Goal: Task Accomplishment & Management: Use online tool/utility

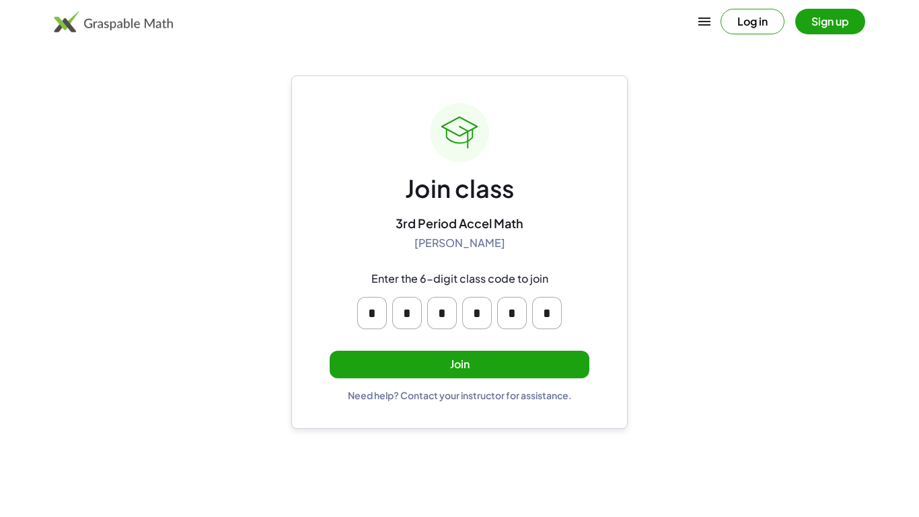
click at [463, 362] on button "Join" at bounding box center [460, 365] width 260 height 28
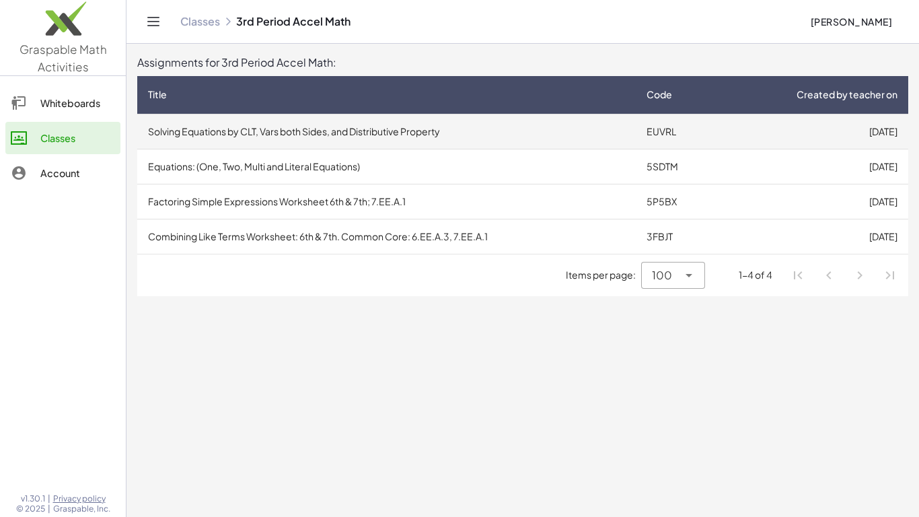
click at [268, 126] on td "Solving Equations by CLT, Vars both Sides, and Distributive Property" at bounding box center [386, 131] width 499 height 35
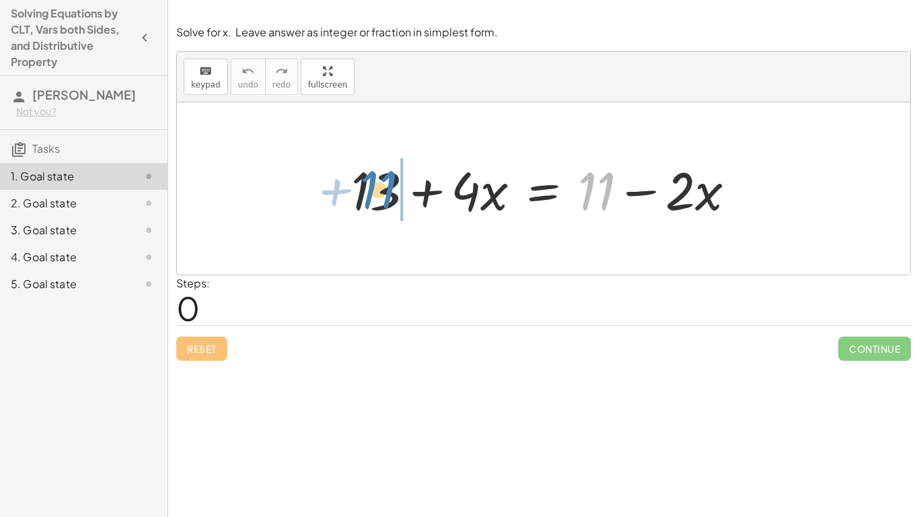
drag, startPoint x: 589, startPoint y: 178, endPoint x: 372, endPoint y: 177, distance: 217.3
click at [372, 177] on div at bounding box center [548, 188] width 408 height 69
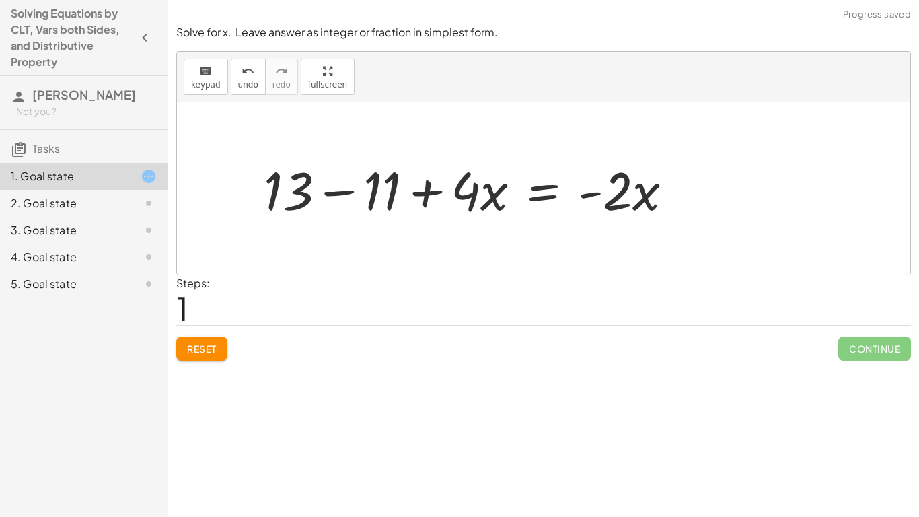
click at [338, 193] on div at bounding box center [473, 188] width 433 height 69
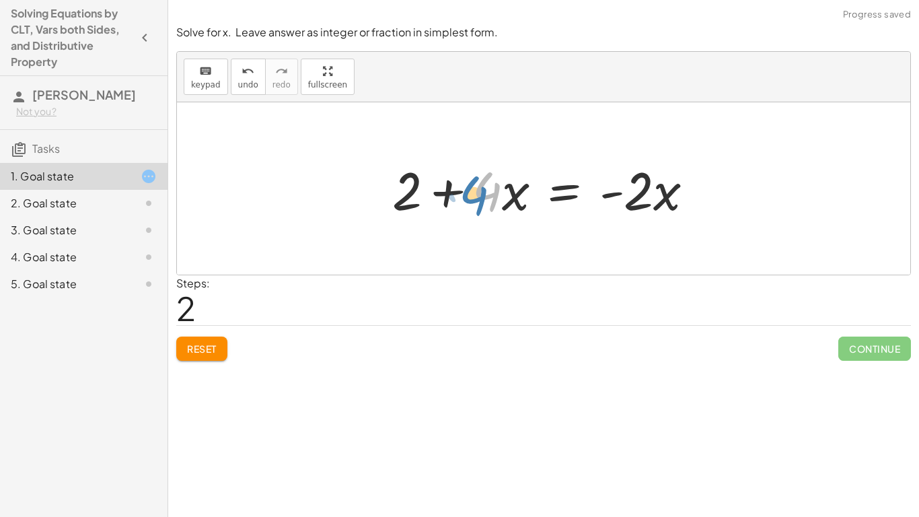
drag, startPoint x: 481, startPoint y: 191, endPoint x: 472, endPoint y: 196, distance: 10.3
click at [472, 196] on div at bounding box center [549, 188] width 326 height 69
drag, startPoint x: 451, startPoint y: 190, endPoint x: 677, endPoint y: 185, distance: 225.4
click at [677, 185] on div at bounding box center [549, 188] width 326 height 69
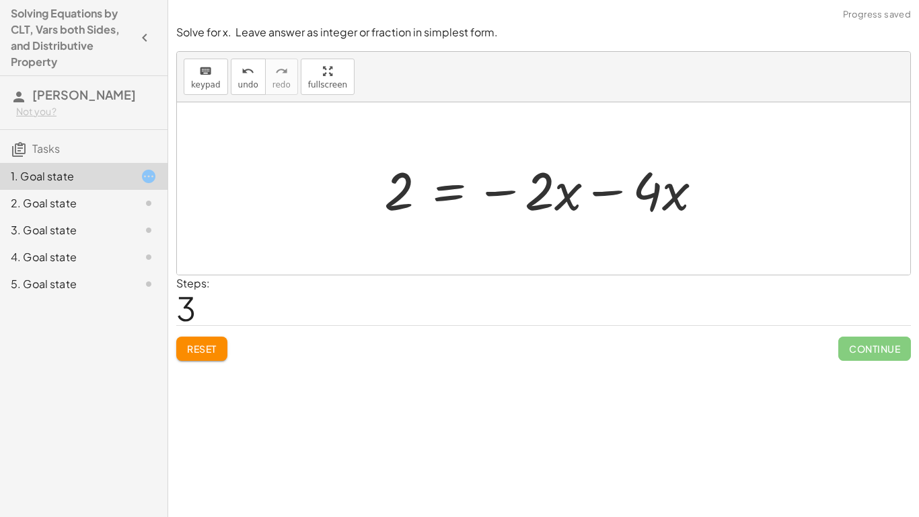
click at [604, 199] on div at bounding box center [548, 188] width 342 height 69
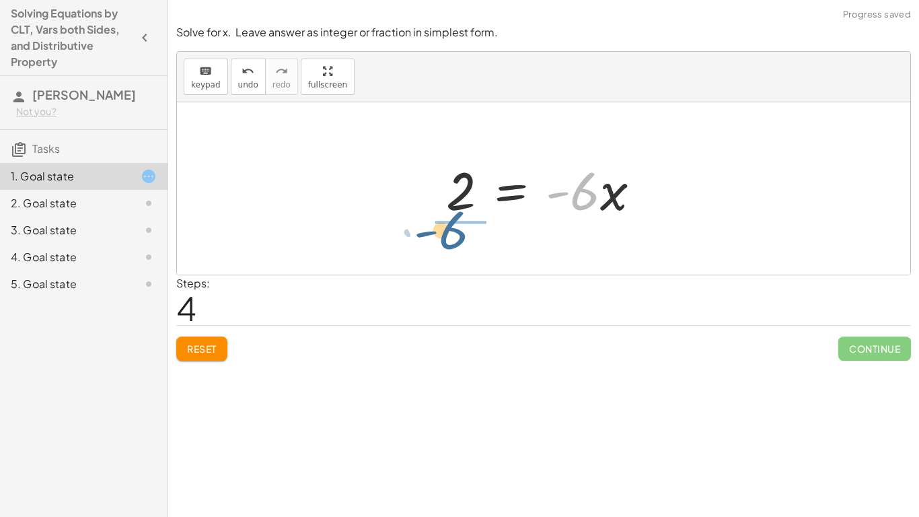
drag, startPoint x: 583, startPoint y: 194, endPoint x: 451, endPoint y: 233, distance: 138.2
click at [451, 233] on div "+ 13 + · 4 · x = + 11 − · 2 · x + 13 − 11 + · 4 · x = · - 2 · x + 2 + · 4 · x =…" at bounding box center [543, 188] width 733 height 172
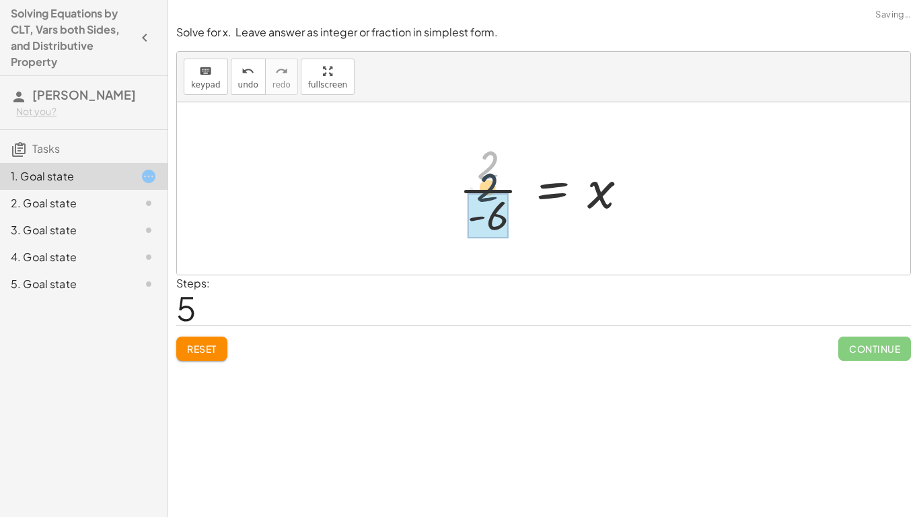
drag, startPoint x: 486, startPoint y: 168, endPoint x: 488, endPoint y: 196, distance: 27.6
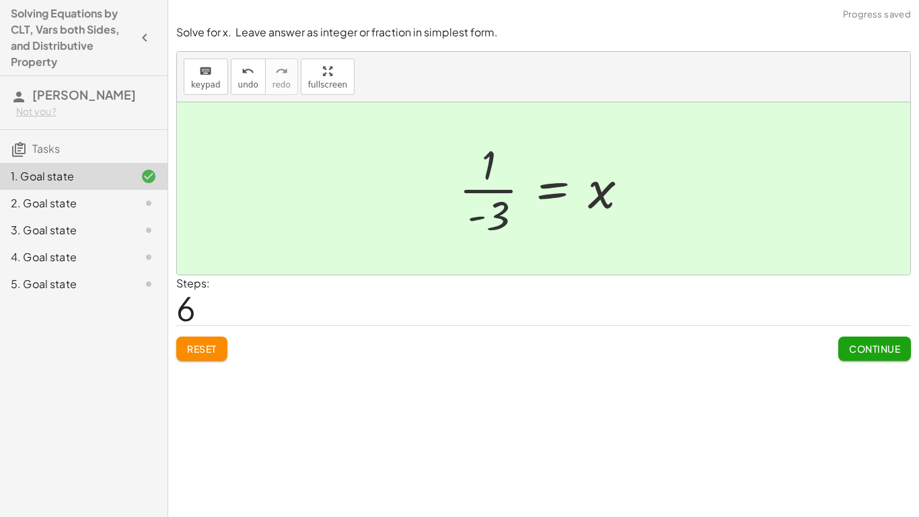
click at [485, 171] on div at bounding box center [549, 189] width 194 height 104
click at [848, 340] on button "Continue" at bounding box center [874, 348] width 73 height 24
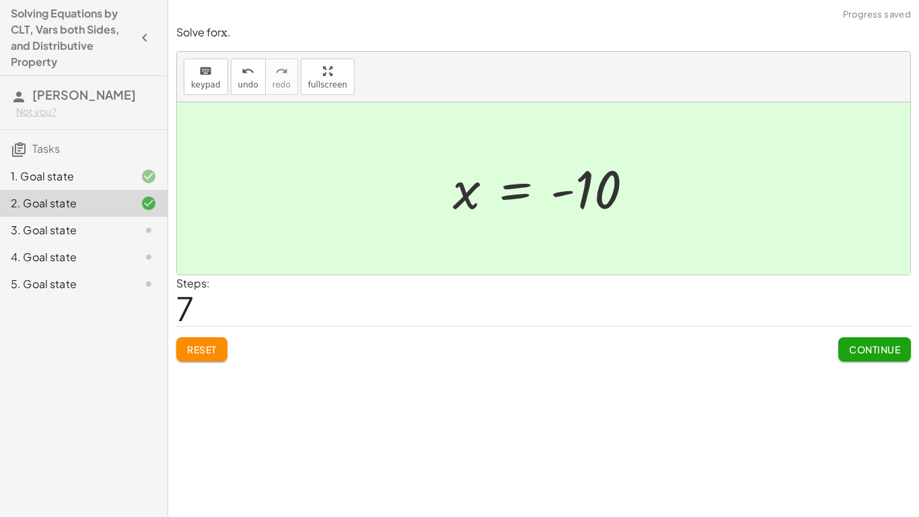
click at [861, 345] on span "Continue" at bounding box center [874, 349] width 51 height 12
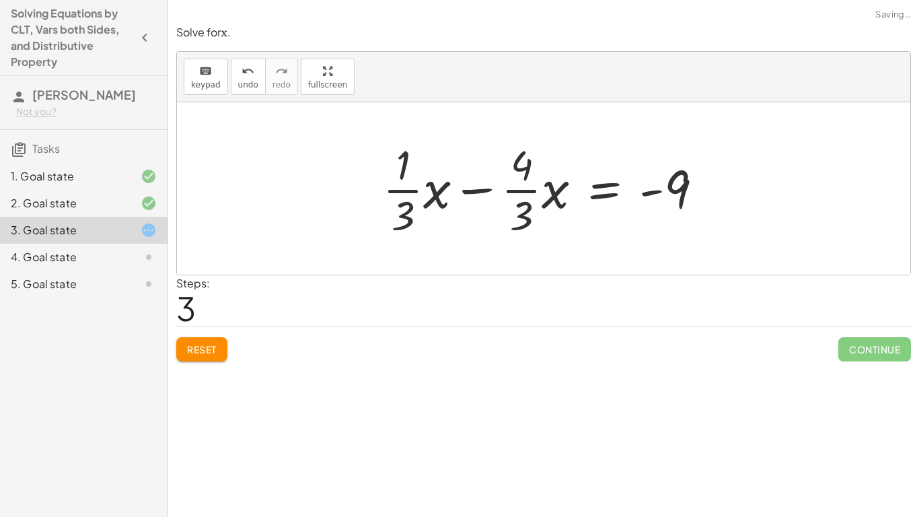
click at [476, 189] on div at bounding box center [548, 189] width 344 height 104
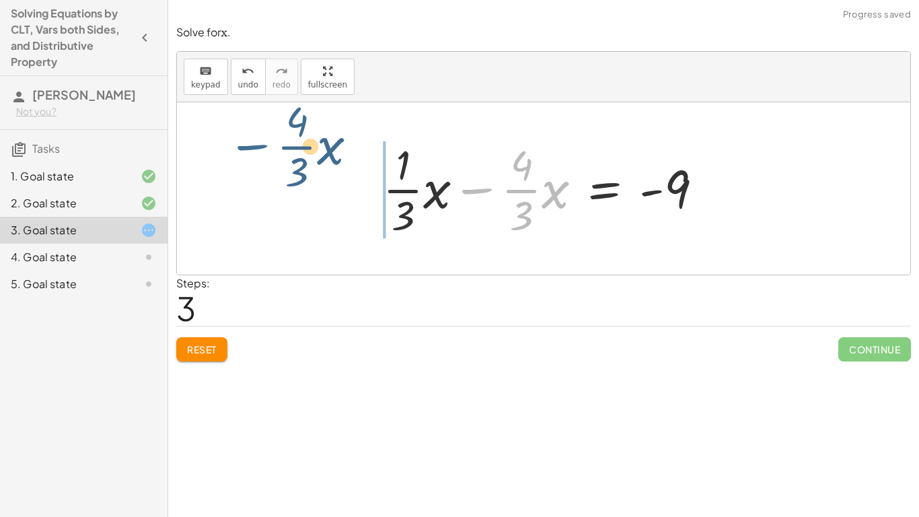
drag, startPoint x: 479, startPoint y: 192, endPoint x: 254, endPoint y: 153, distance: 228.0
click at [254, 153] on div "+ · · 1 · 3 · x + 3 − · · 4 · 3 · x = − 1 − 5 + · · 1 · 3 · x − · · 4 · 3 · x =…" at bounding box center [543, 188] width 733 height 172
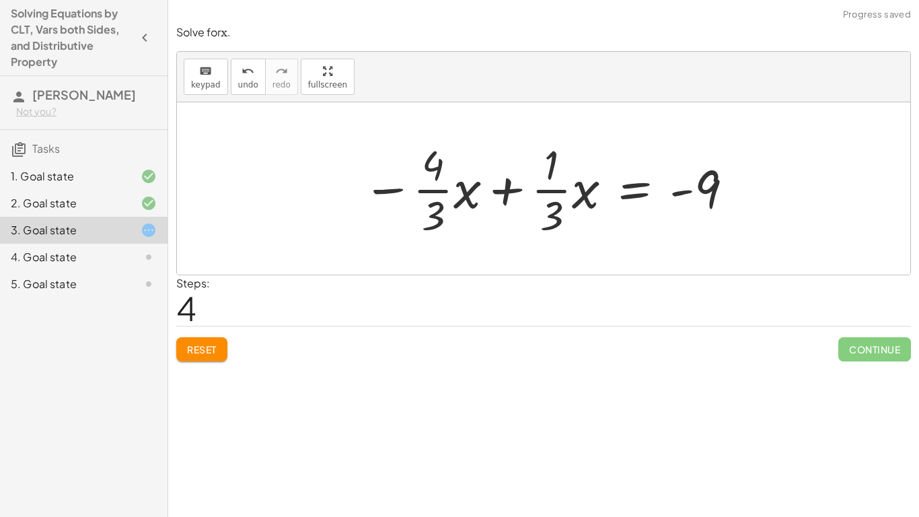
click at [480, 196] on div at bounding box center [549, 189] width 386 height 104
click at [497, 194] on div at bounding box center [552, 189] width 378 height 104
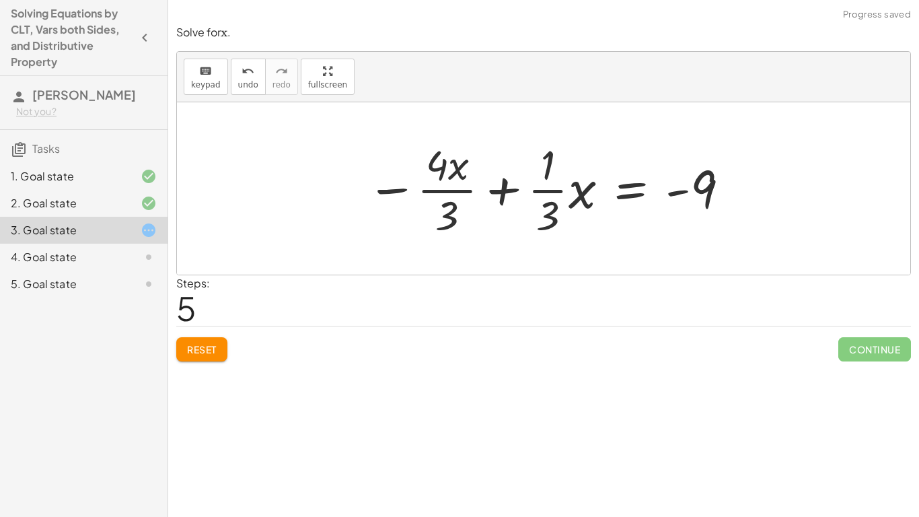
click at [591, 192] on div at bounding box center [549, 189] width 378 height 104
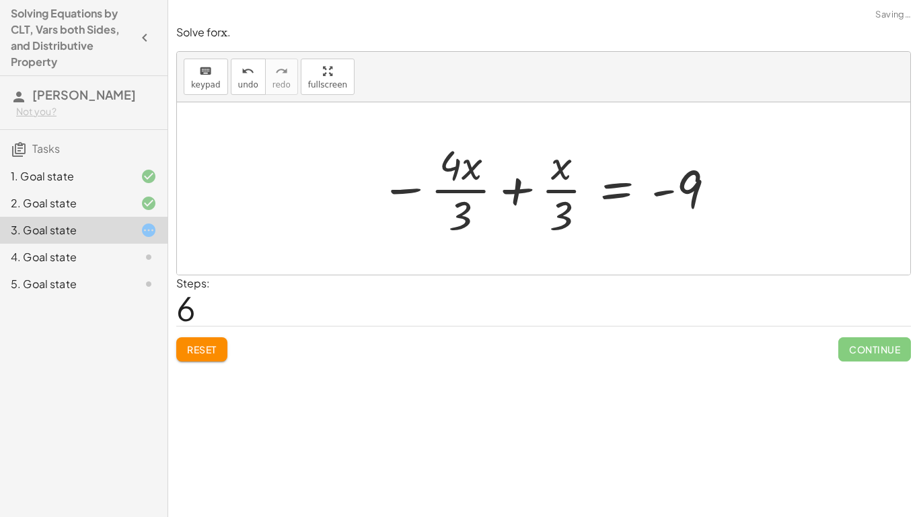
click at [511, 192] on div at bounding box center [548, 189] width 351 height 104
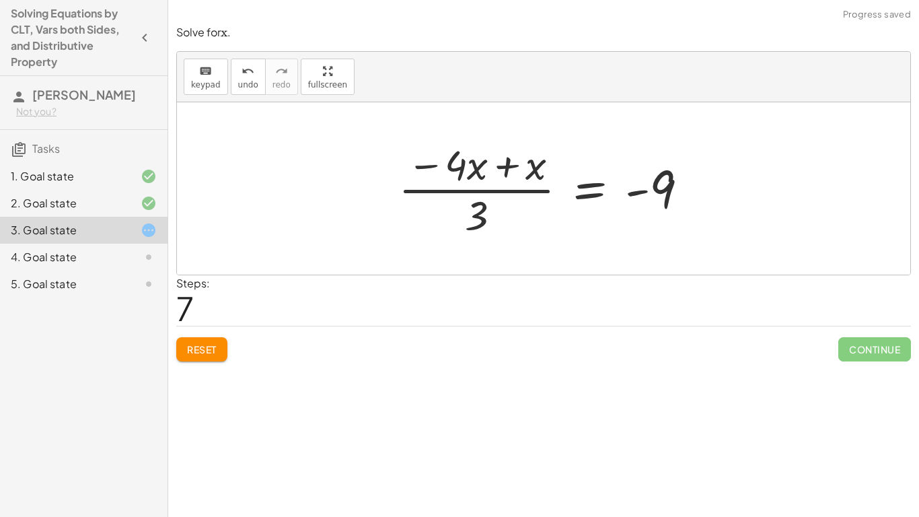
click at [501, 167] on div at bounding box center [549, 189] width 314 height 104
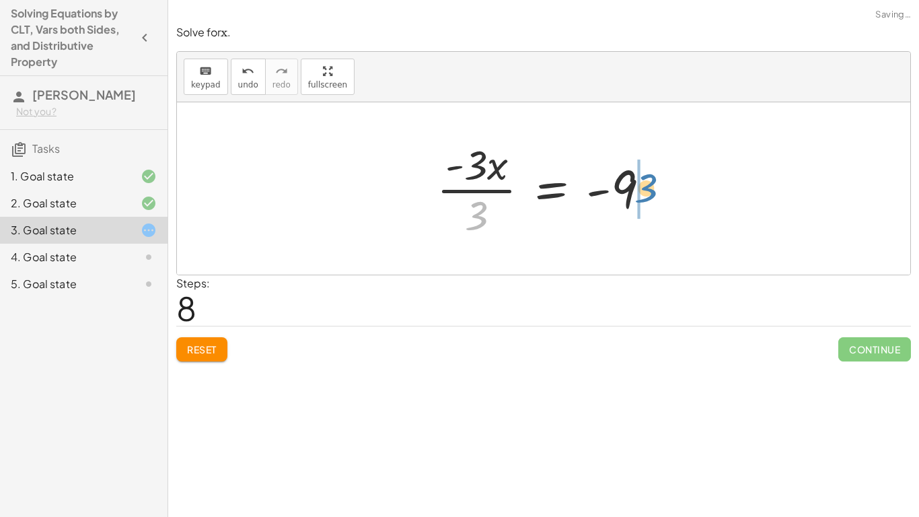
drag, startPoint x: 474, startPoint y: 210, endPoint x: 644, endPoint y: 182, distance: 171.8
click at [644, 182] on div at bounding box center [549, 189] width 238 height 104
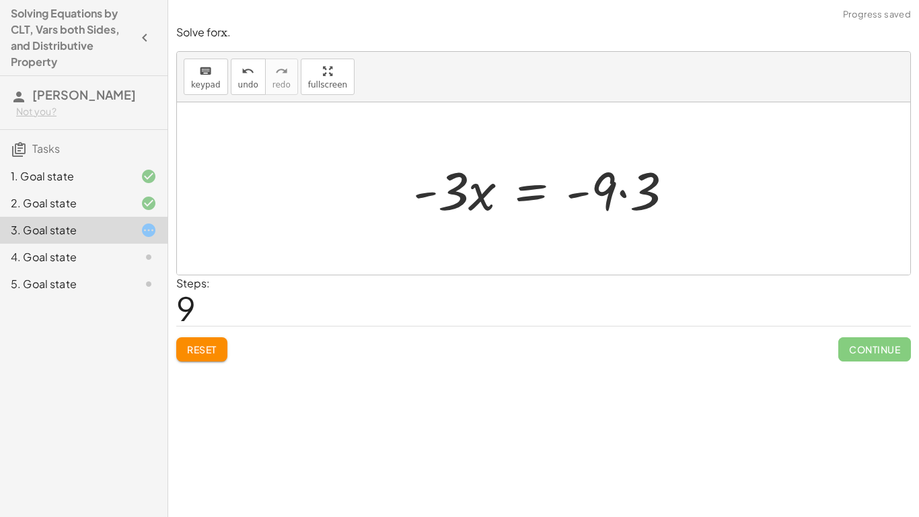
click at [639, 194] on div at bounding box center [548, 188] width 285 height 69
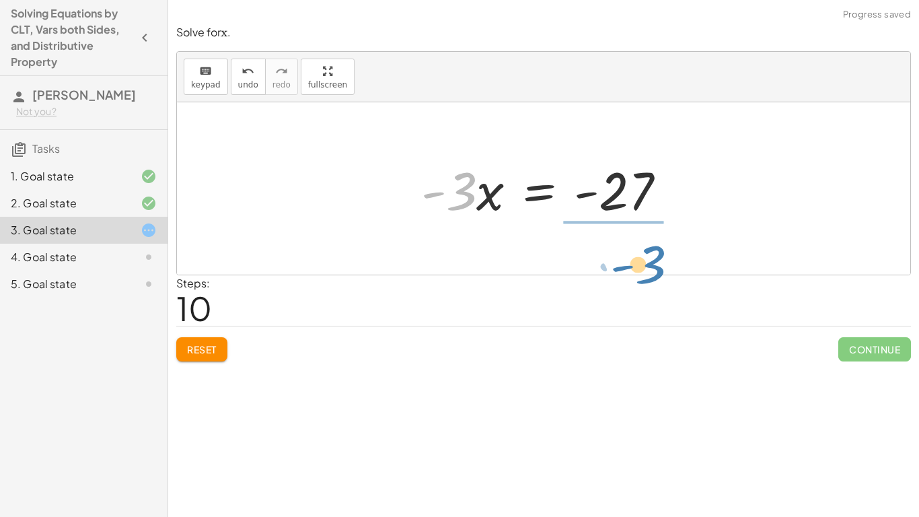
drag, startPoint x: 460, startPoint y: 191, endPoint x: 647, endPoint y: 263, distance: 201.0
click at [647, 263] on div "+ · · 1 · 3 · x + 3 − · · 4 · 3 · x = − 1 − 5 + · · 1 · 3 · x − · · 4 · 3 · x =…" at bounding box center [543, 188] width 733 height 172
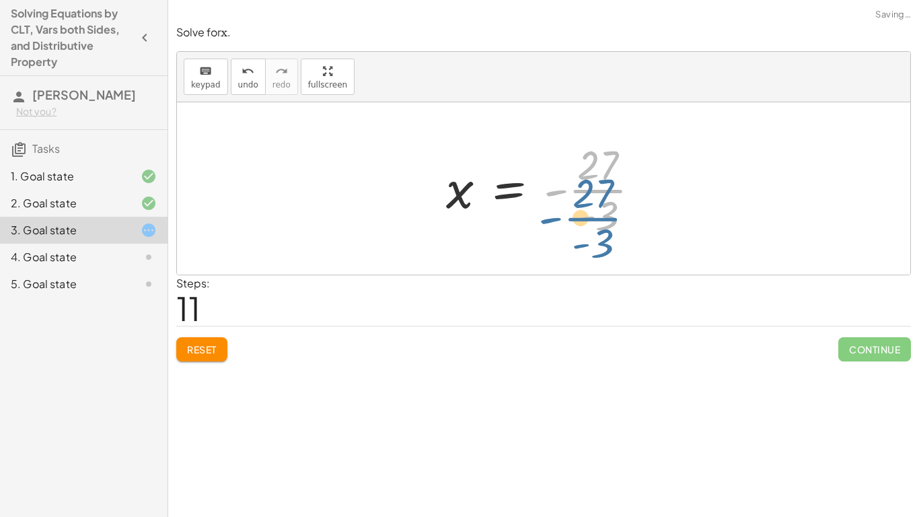
drag, startPoint x: 600, startPoint y: 179, endPoint x: 593, endPoint y: 189, distance: 12.1
click at [593, 189] on div at bounding box center [548, 189] width 218 height 104
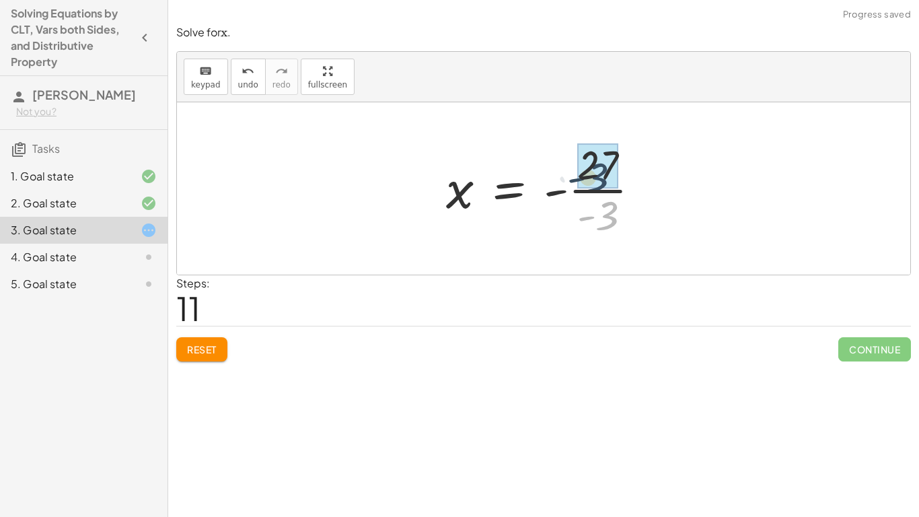
drag, startPoint x: 603, startPoint y: 210, endPoint x: 593, endPoint y: 171, distance: 40.3
click at [583, 189] on div at bounding box center [548, 188] width 210 height 67
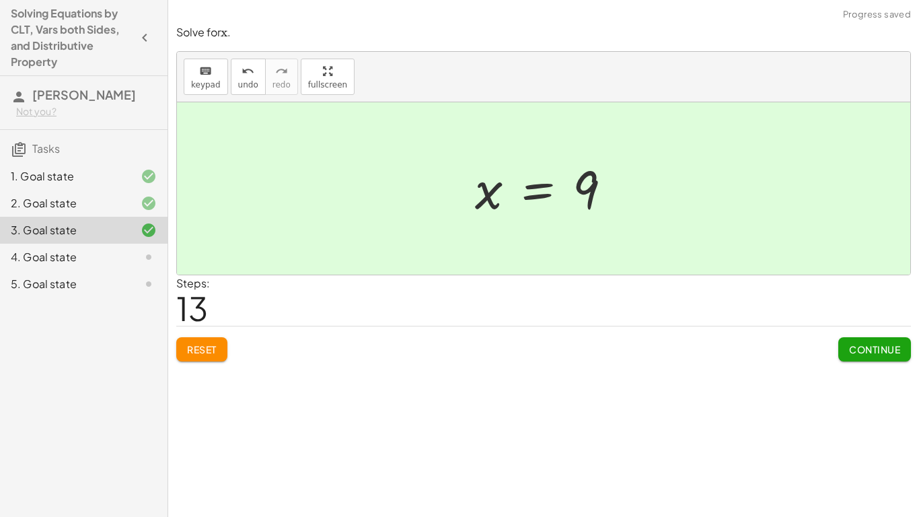
click at [872, 354] on span "Continue" at bounding box center [874, 349] width 51 height 12
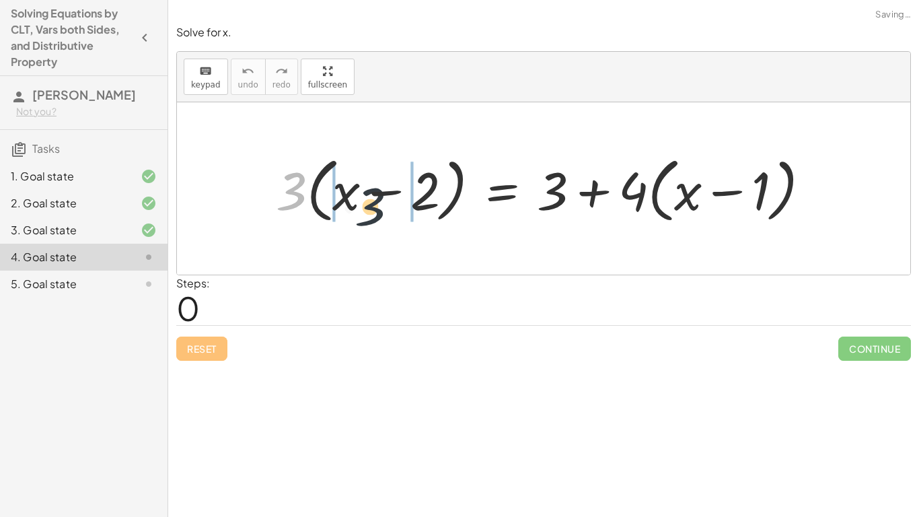
drag, startPoint x: 291, startPoint y: 175, endPoint x: 372, endPoint y: 191, distance: 83.0
click at [372, 191] on div at bounding box center [548, 188] width 558 height 77
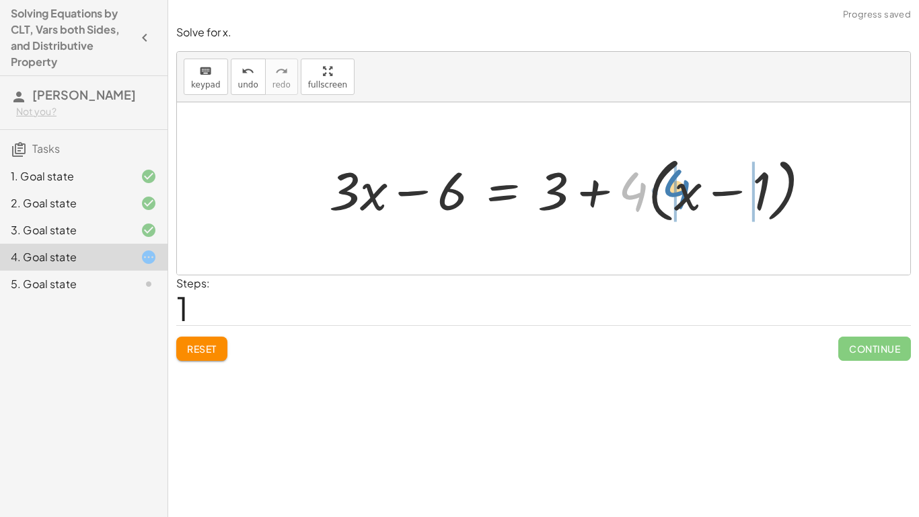
drag, startPoint x: 639, startPoint y: 198, endPoint x: 682, endPoint y: 196, distance: 43.8
click at [682, 196] on div at bounding box center [575, 188] width 506 height 77
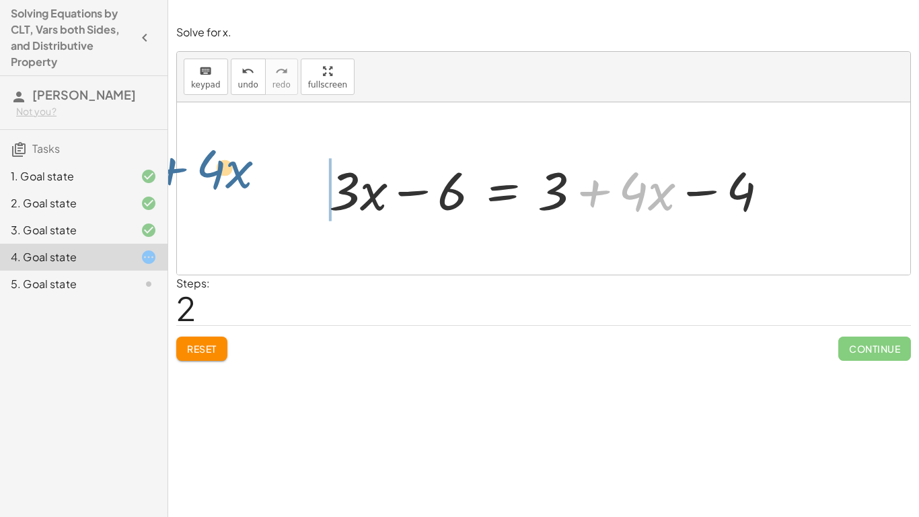
drag, startPoint x: 595, startPoint y: 191, endPoint x: 176, endPoint y: 174, distance: 420.2
click at [176, 174] on div "keyboard keypad undo undo redo redo fullscreen · 3 · ( + x − 2 ) = + 3 + · 4 · …" at bounding box center [543, 163] width 735 height 224
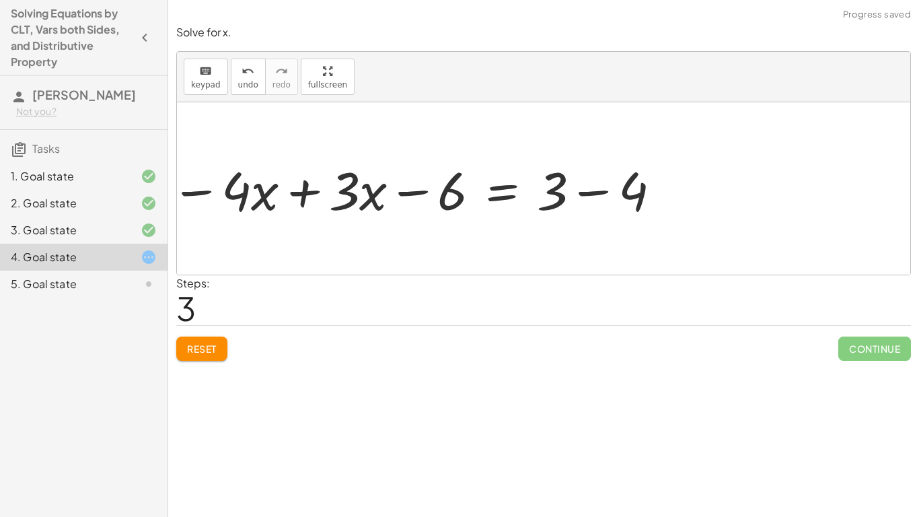
click at [297, 189] on div at bounding box center [416, 188] width 505 height 69
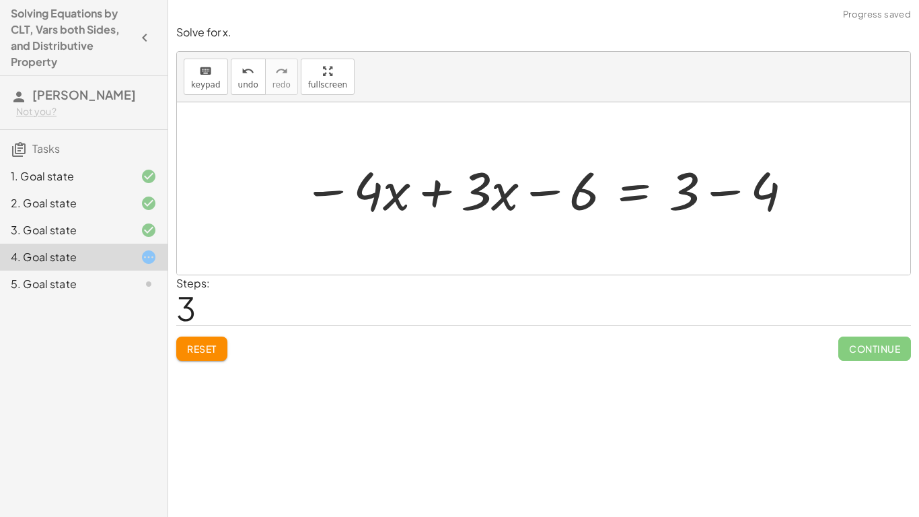
click at [441, 186] on div at bounding box center [548, 188] width 505 height 69
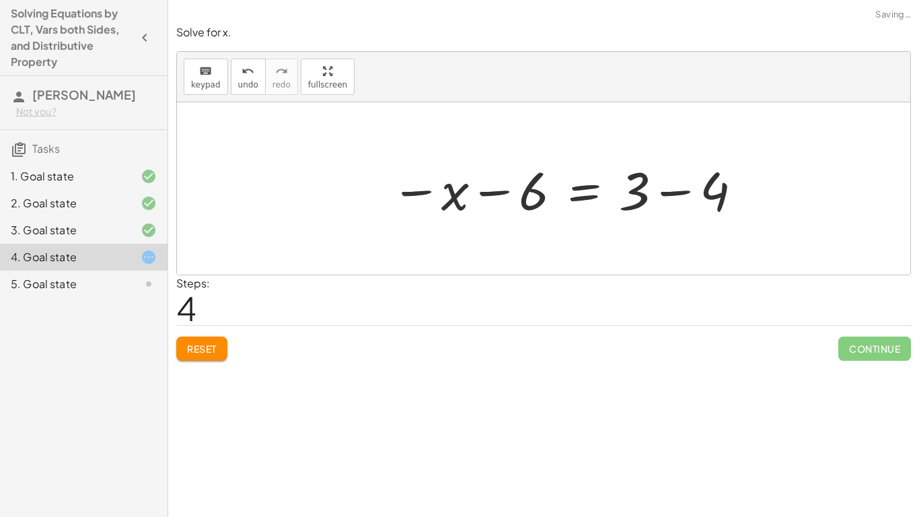
click at [719, 194] on div at bounding box center [567, 188] width 367 height 69
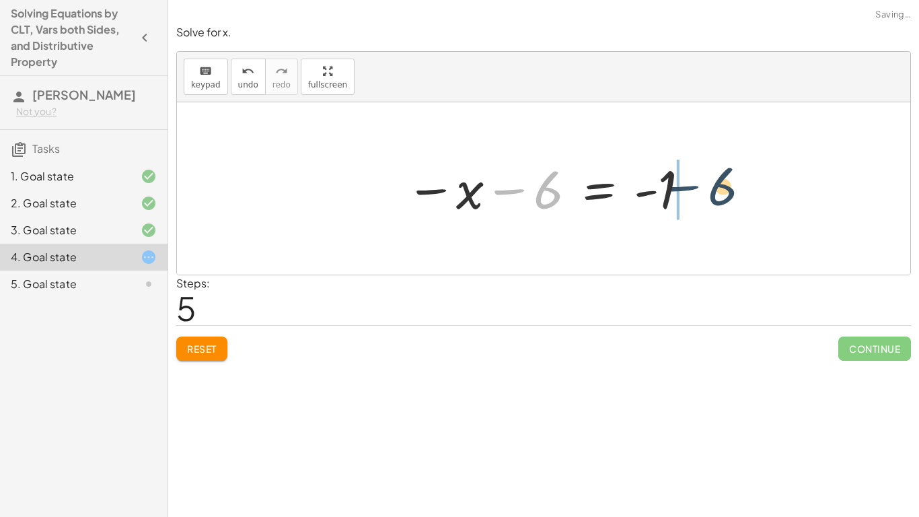
drag, startPoint x: 512, startPoint y: 187, endPoint x: 689, endPoint y: 184, distance: 177.0
click at [689, 184] on div at bounding box center [548, 188] width 299 height 67
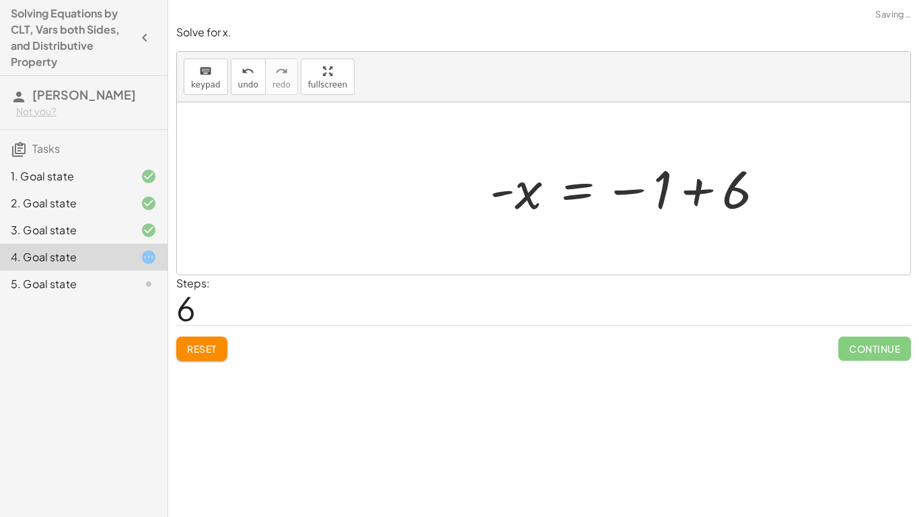
click at [717, 192] on div at bounding box center [543, 188] width 733 height 172
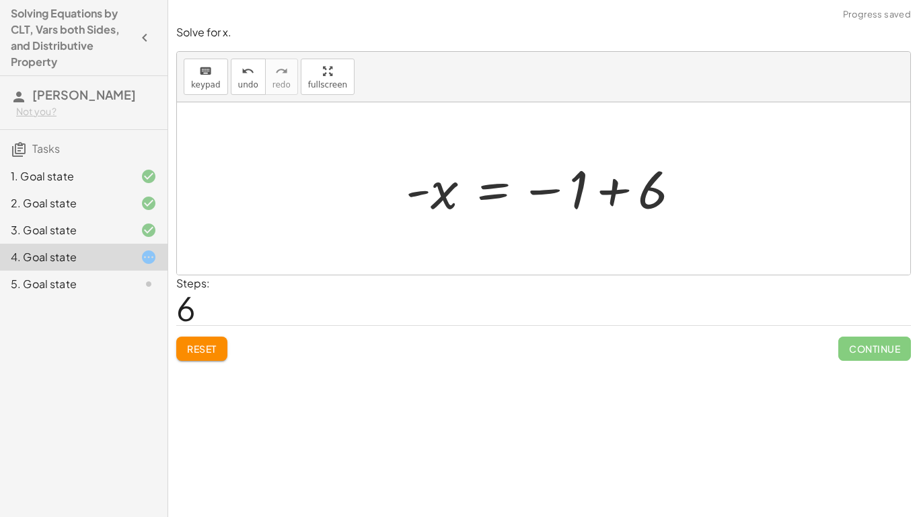
click at [620, 192] on div at bounding box center [548, 188] width 299 height 67
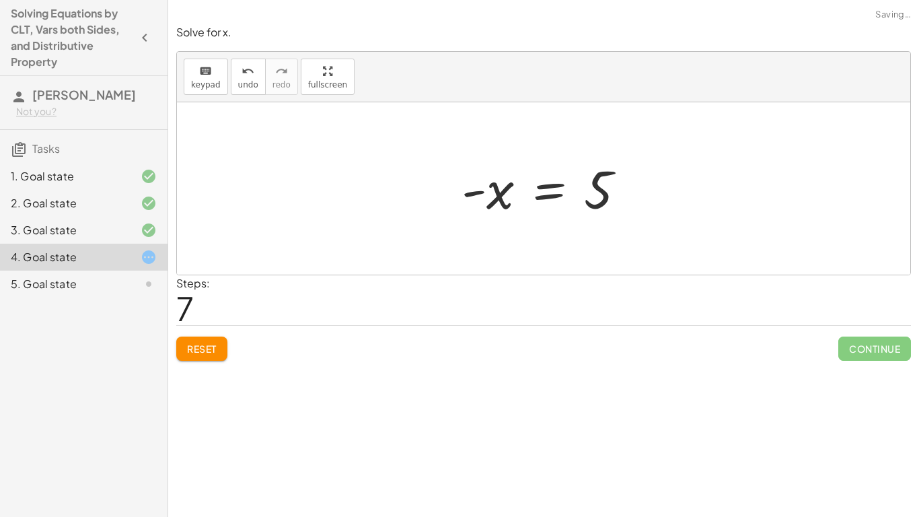
click at [419, 192] on div at bounding box center [543, 188] width 733 height 172
drag, startPoint x: 473, startPoint y: 194, endPoint x: 596, endPoint y: 225, distance: 127.0
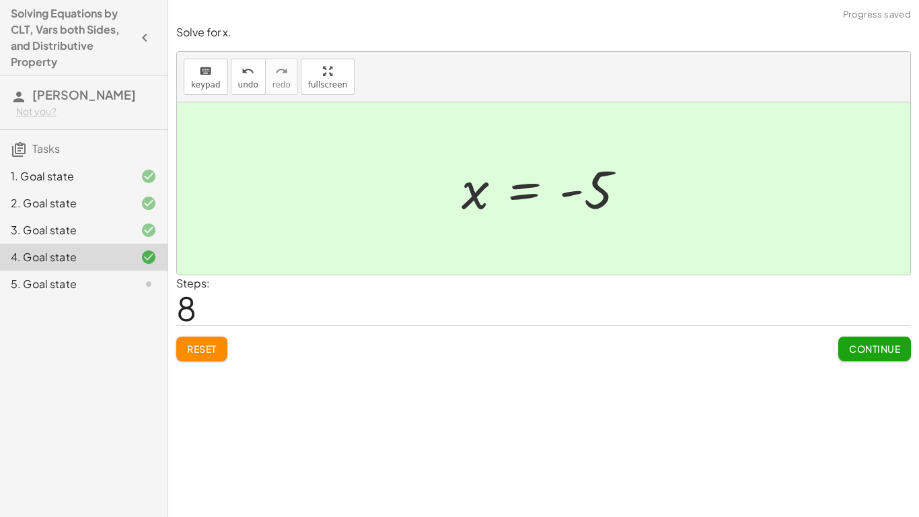
click at [894, 348] on span "Continue" at bounding box center [874, 348] width 51 height 12
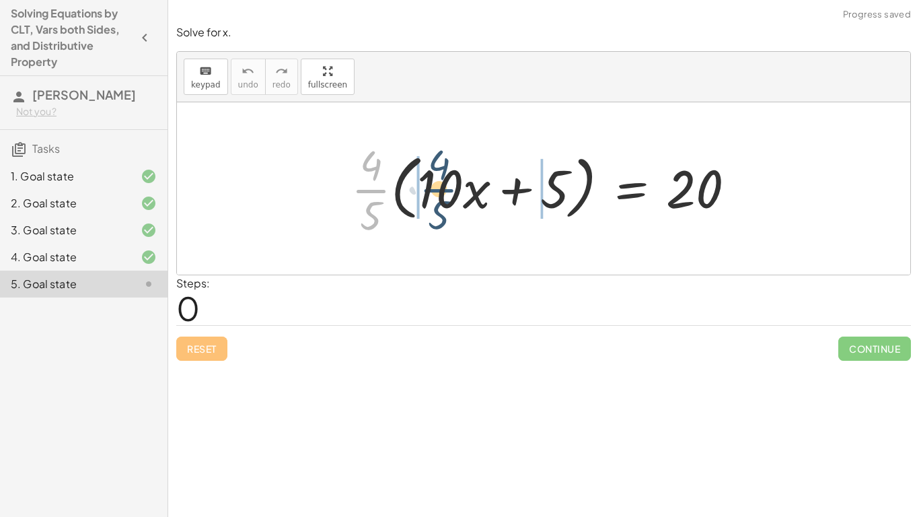
drag, startPoint x: 373, startPoint y: 188, endPoint x: 441, endPoint y: 187, distance: 68.0
click at [441, 187] on div at bounding box center [548, 189] width 408 height 104
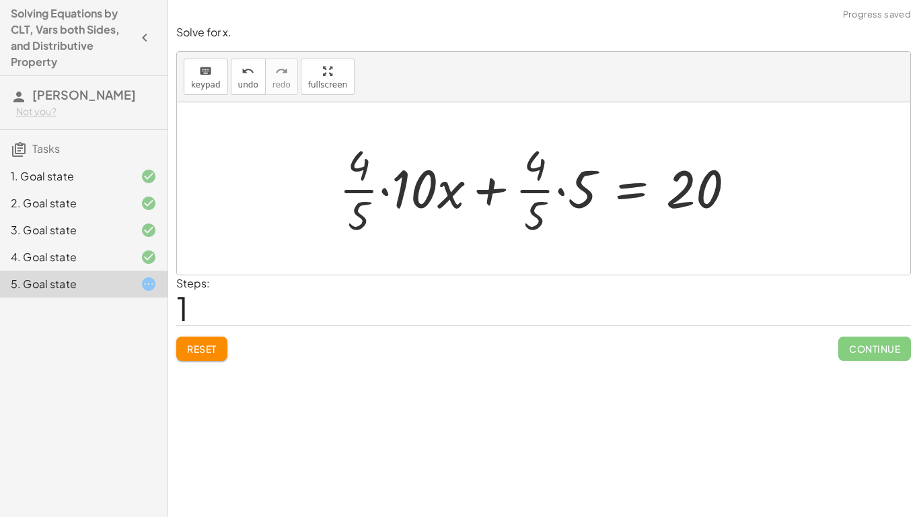
click at [386, 190] on div at bounding box center [542, 189] width 421 height 104
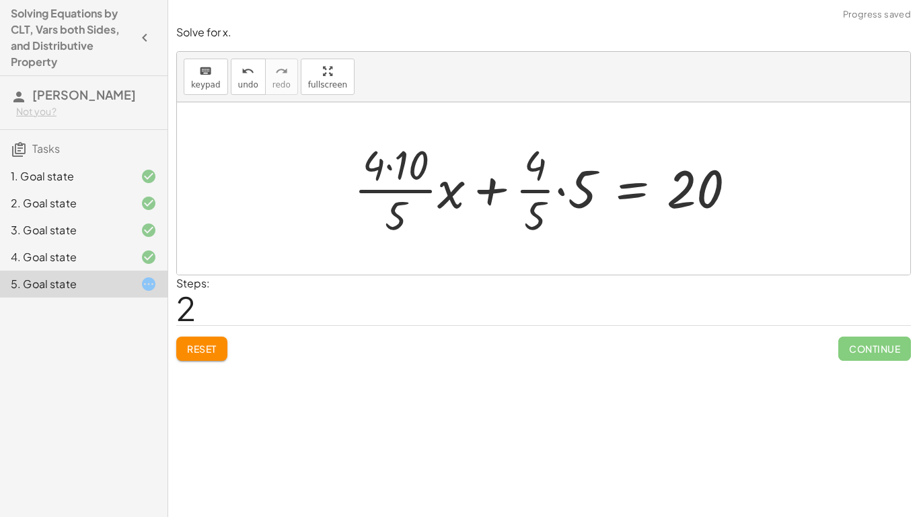
click at [556, 194] on div at bounding box center [550, 189] width 406 height 104
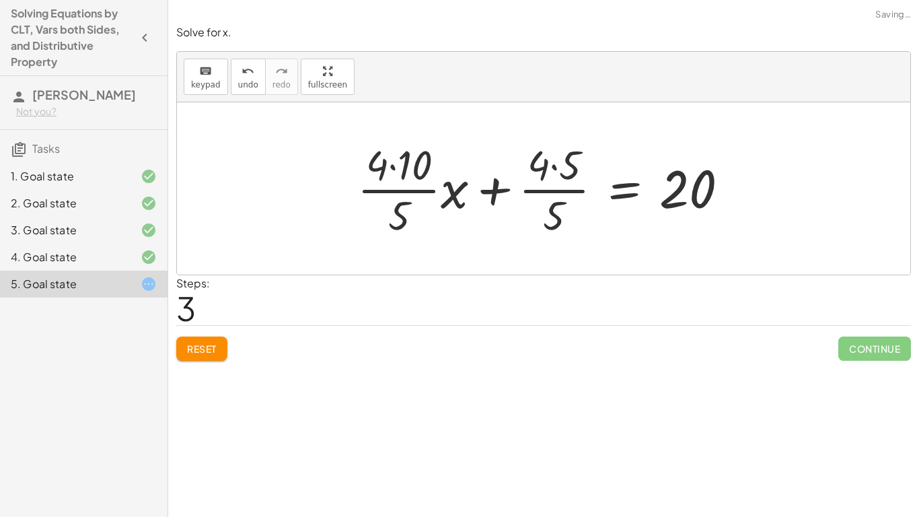
click at [402, 162] on div at bounding box center [549, 189] width 396 height 104
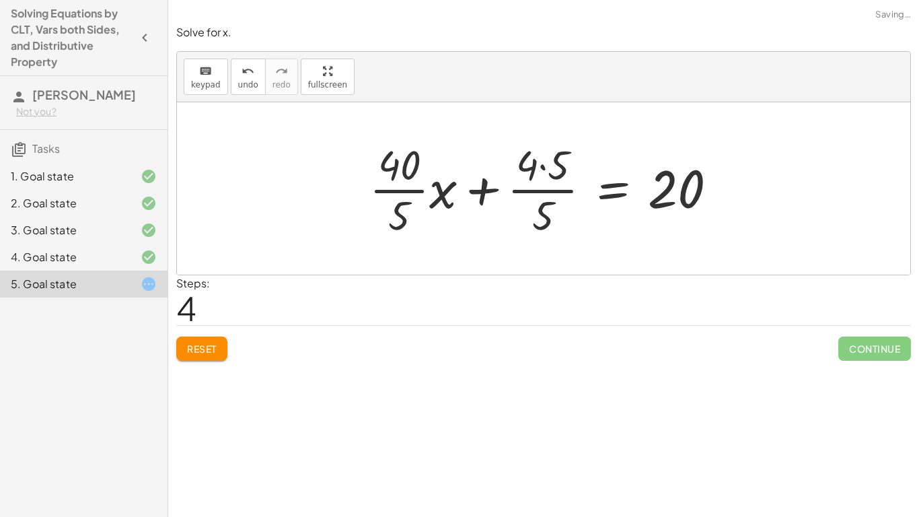
click at [539, 166] on div at bounding box center [549, 189] width 372 height 104
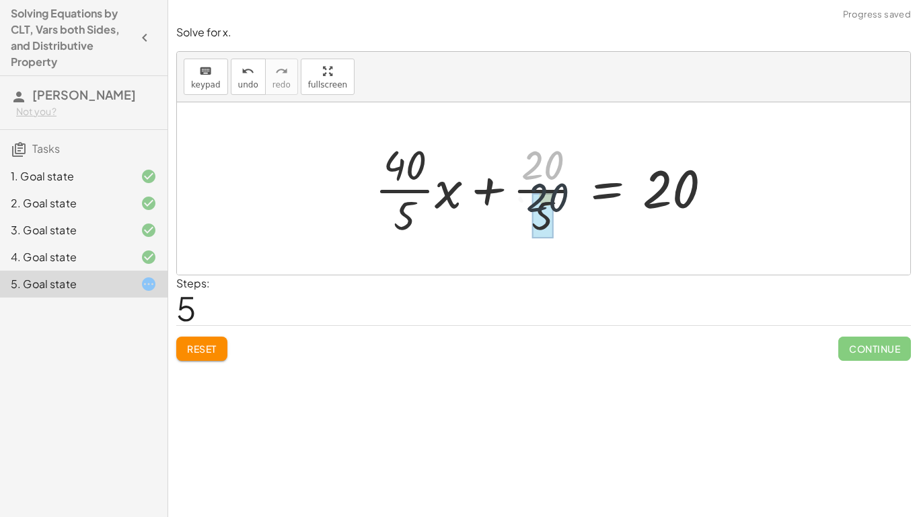
drag, startPoint x: 541, startPoint y: 168, endPoint x: 550, endPoint y: 227, distance: 59.3
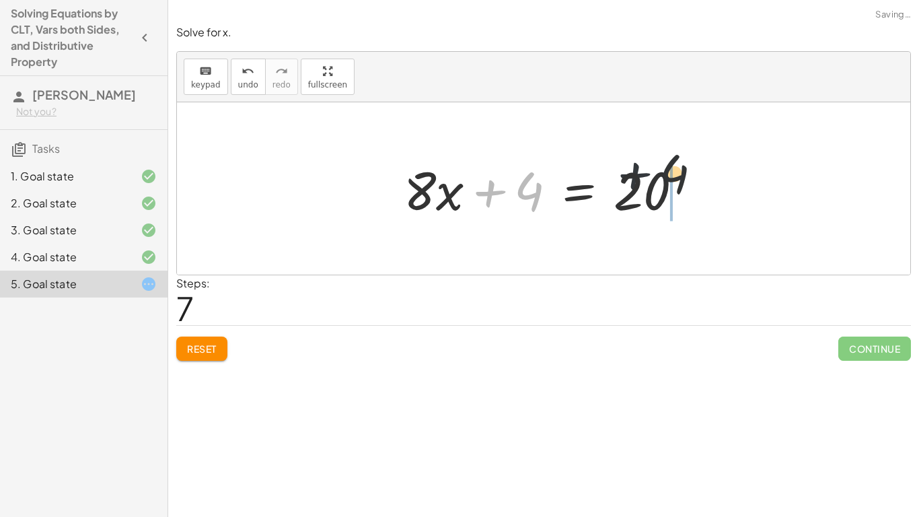
drag, startPoint x: 491, startPoint y: 187, endPoint x: 672, endPoint y: 172, distance: 181.6
click at [672, 172] on div at bounding box center [548, 188] width 303 height 69
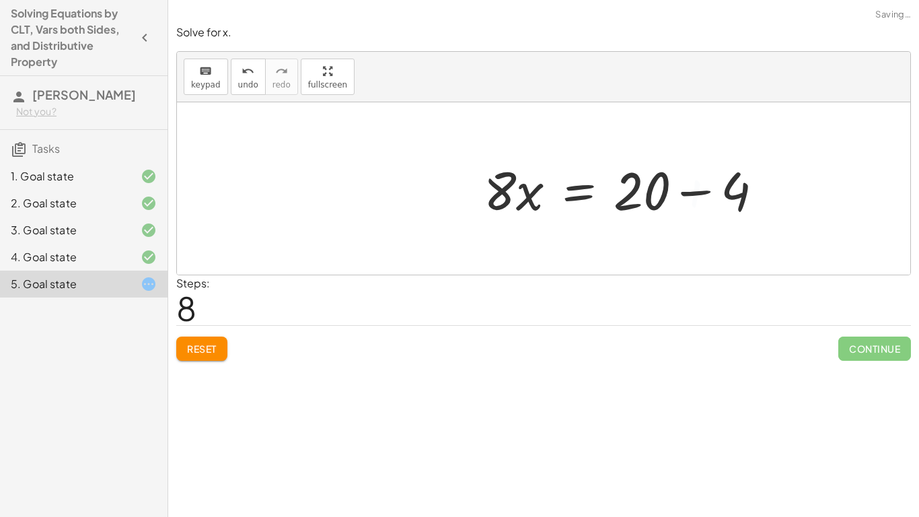
click at [688, 188] on div at bounding box center [628, 188] width 303 height 69
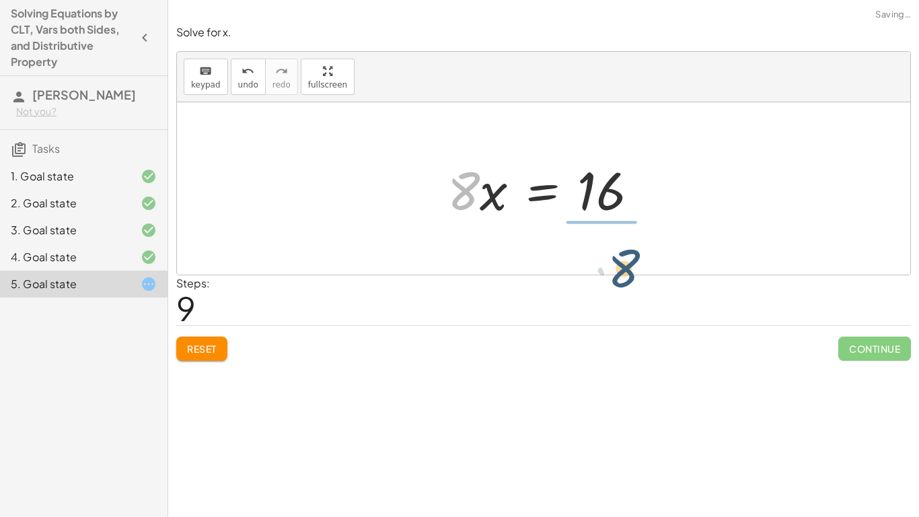
drag, startPoint x: 468, startPoint y: 186, endPoint x: 627, endPoint y: 260, distance: 176.1
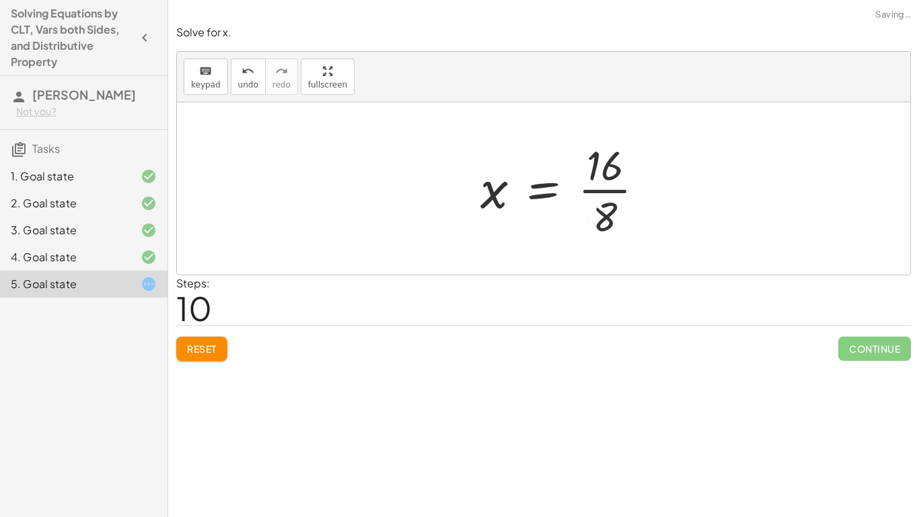
click at [604, 170] on div at bounding box center [568, 189] width 188 height 104
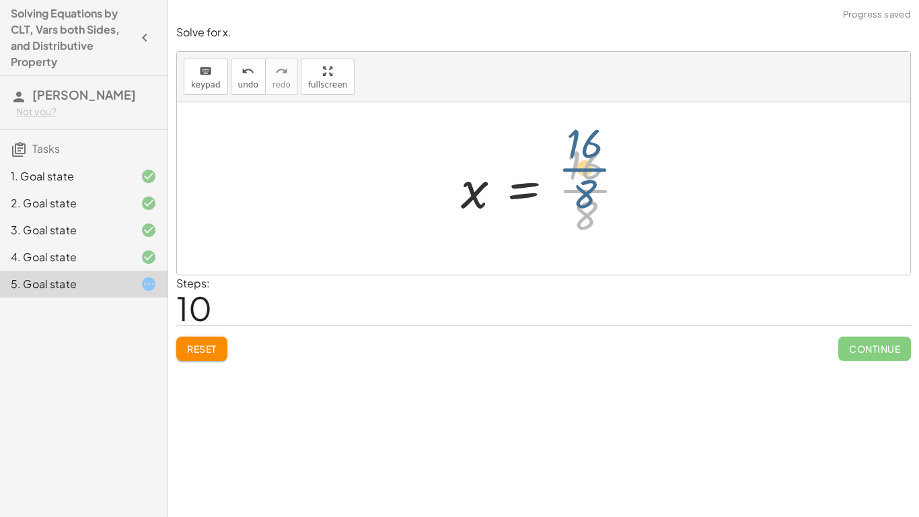
drag, startPoint x: 583, startPoint y: 203, endPoint x: 583, endPoint y: 181, distance: 21.5
click at [583, 181] on div at bounding box center [548, 189] width 188 height 104
click at [582, 194] on div at bounding box center [548, 189] width 188 height 104
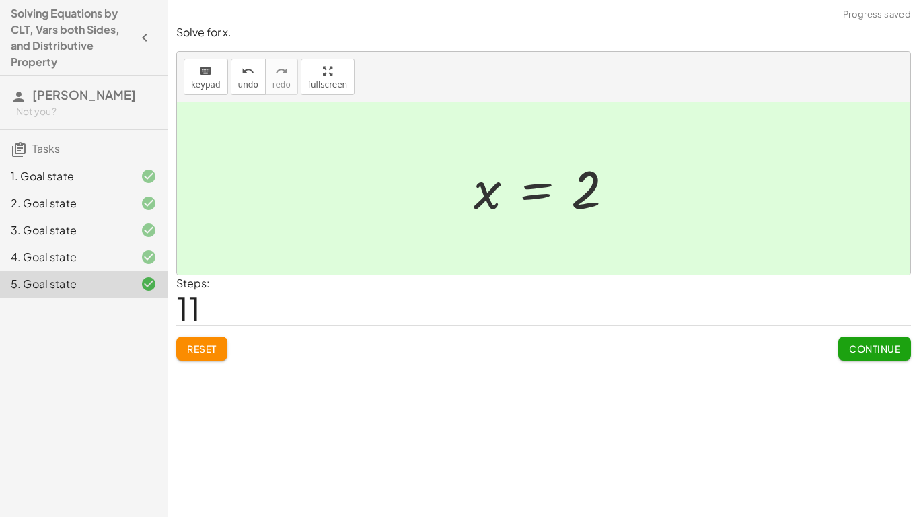
click at [866, 346] on span "Continue" at bounding box center [874, 348] width 51 height 12
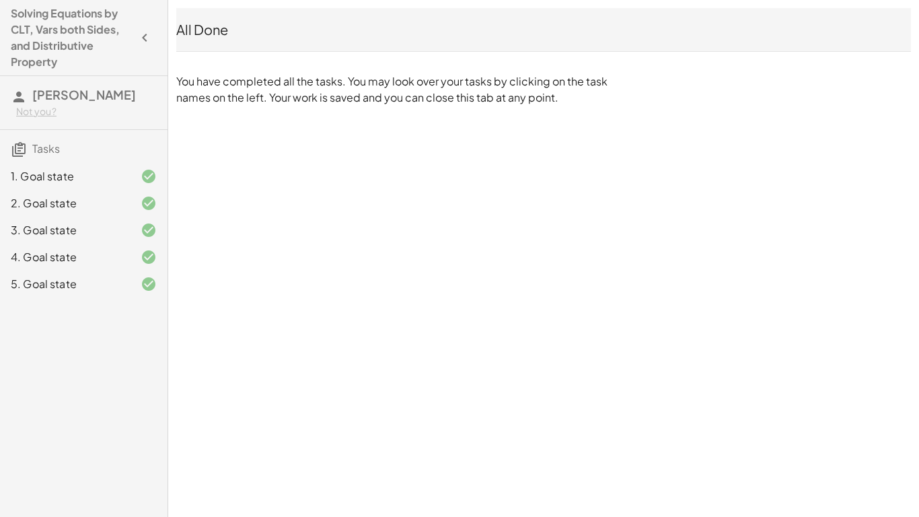
click at [138, 43] on icon "button" at bounding box center [145, 38] width 16 height 16
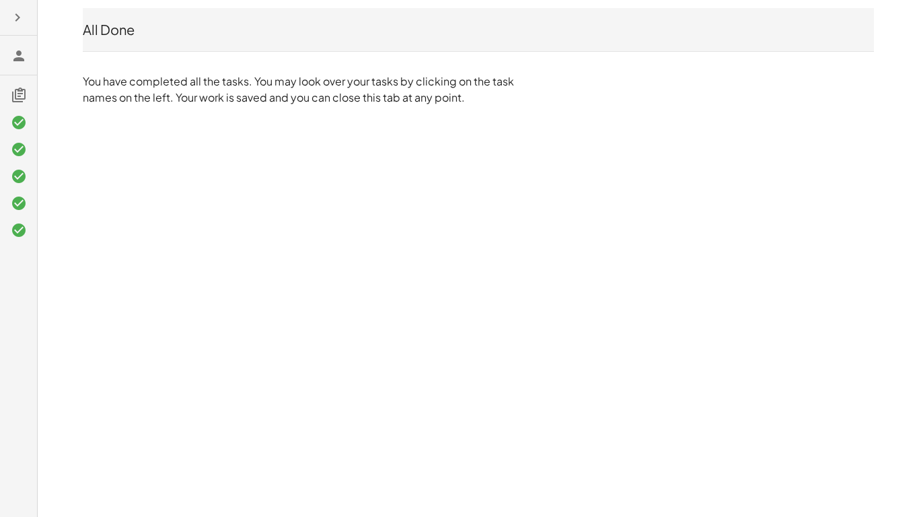
click at [7, 16] on button "button" at bounding box center [17, 17] width 24 height 24
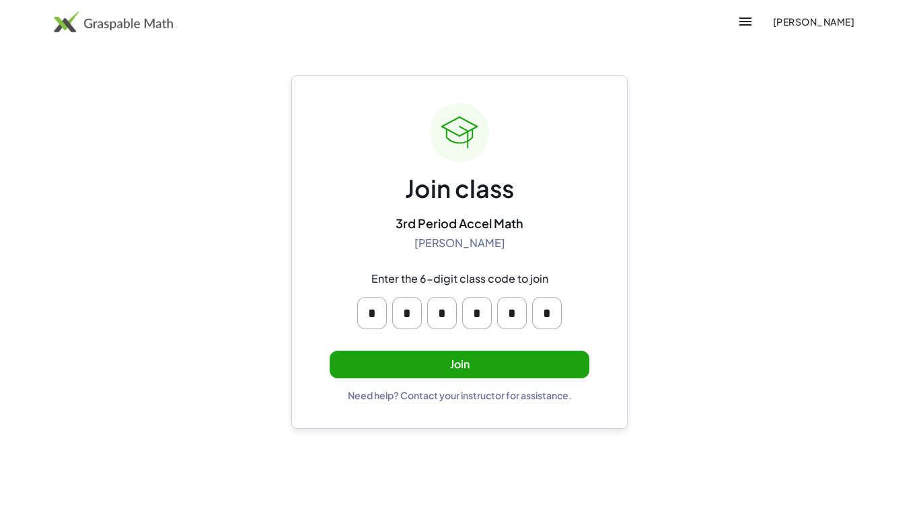
click at [459, 363] on button "Join" at bounding box center [460, 365] width 260 height 28
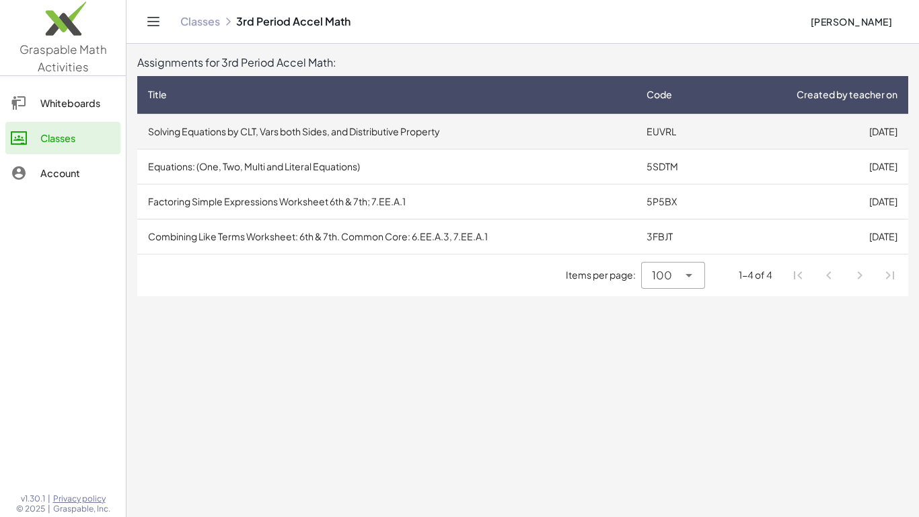
click at [285, 141] on td "Solving Equations by CLT, Vars both Sides, and Distributive Property" at bounding box center [386, 131] width 499 height 35
